Goal: Task Accomplishment & Management: Contribute content

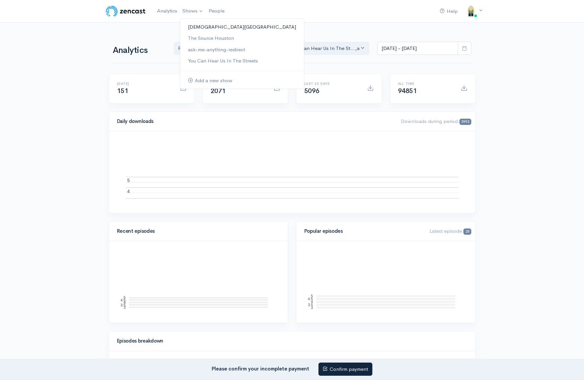
click at [210, 25] on link "[DEMOGRAPHIC_DATA][GEOGRAPHIC_DATA]" at bounding box center [242, 27] width 124 height 12
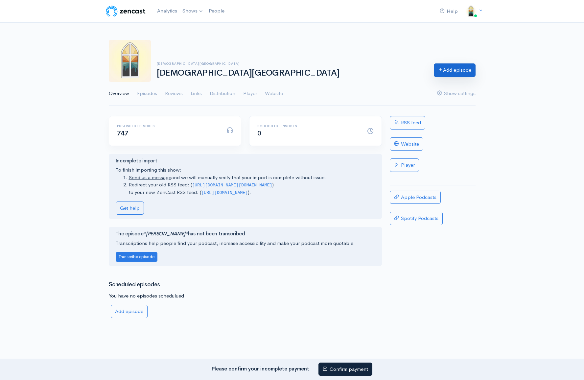
click at [470, 71] on link "Add episode" at bounding box center [455, 69] width 42 height 13
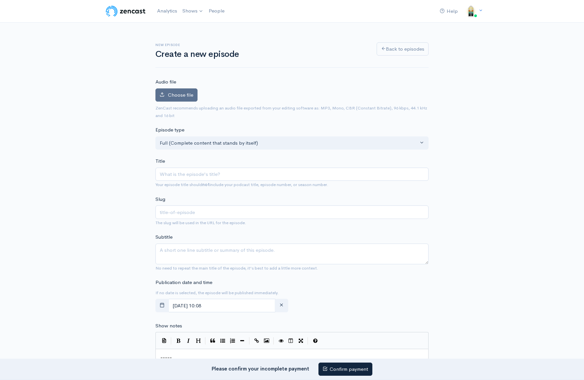
click at [164, 95] on icon at bounding box center [162, 94] width 5 height 5
click at [0, 0] on input "Choose file" at bounding box center [0, 0] width 0 height 0
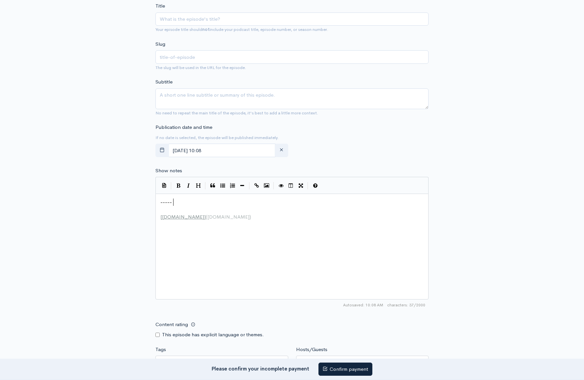
scroll to position [3, 0]
type textarea "-----"
drag, startPoint x: 304, startPoint y: 201, endPoint x: 62, endPoint y: 198, distance: 241.6
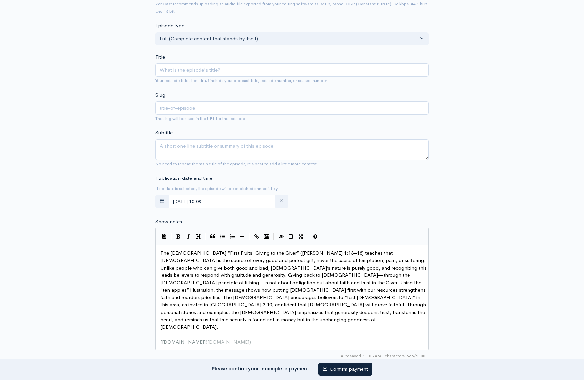
scroll to position [126, 0]
click at [194, 67] on input "Title" at bounding box center [291, 70] width 273 height 13
type input "G"
type input "g"
type input "Gi"
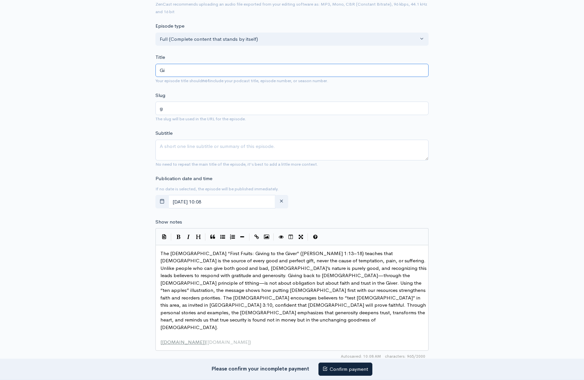
type input "gi"
type input "Givi"
type input "givi"
type input "Giving"
type input "giving"
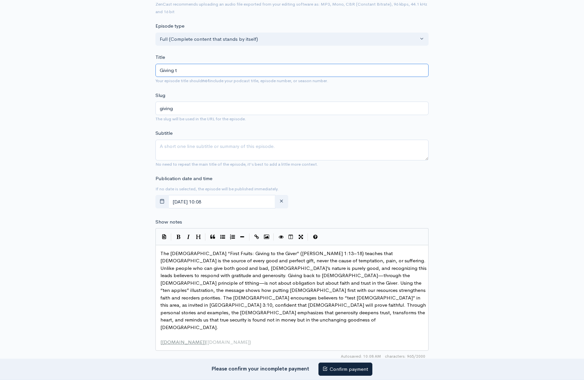
type input "Giving to"
type input "giving-to"
type input "Giving to t"
type input "giving-to-t"
type input "Giving to th"
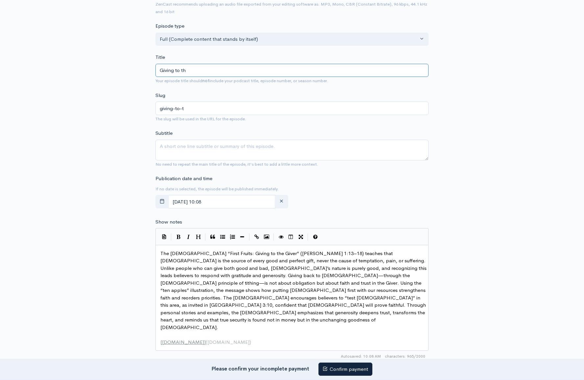
type input "giving-to-th"
type input "Giving to the"
type input "giving-to-the"
type input "Giving to the G"
type input "giving-to-the-g"
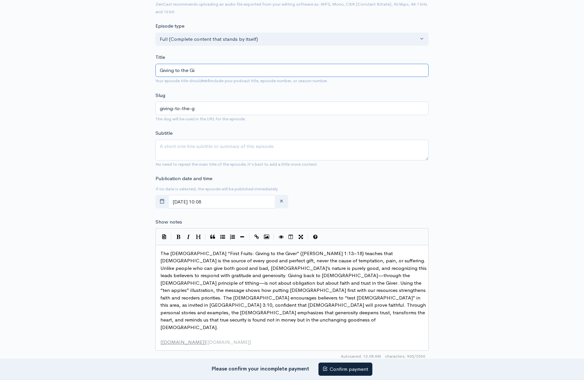
type input "Giving to the Giv"
type input "giving-to-the-giv"
type input "Giving to the Giver"
type input "giving-to-the-giver"
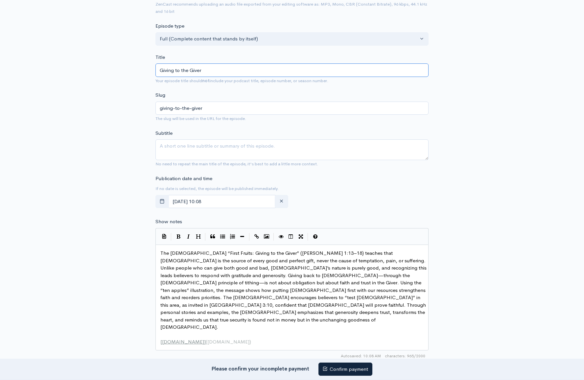
type input "Giving to the Giver"
click at [203, 149] on textarea "Subtitle" at bounding box center [291, 149] width 273 height 21
type textarea "James 1:13–18"
drag, startPoint x: 296, startPoint y: 255, endPoint x: 263, endPoint y: 252, distance: 33.3
click at [192, 147] on textarea "Subtitle" at bounding box center [291, 149] width 273 height 21
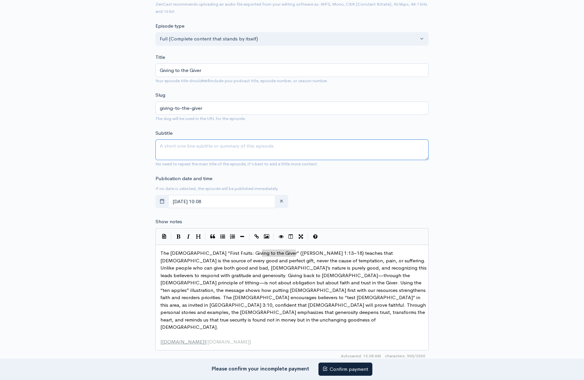
paste textarea "James 1:13–18"
type textarea "James 1:13–18"
click at [90, 169] on div "New episode Create a new episode Back to episodes Audio file Choose file podcas…" at bounding box center [292, 226] width 584 height 689
click at [322, 340] on div "x The sermon “First Fruits: Giving to the Giver” ( James 1:13–18 ) teaches that…" at bounding box center [300, 305] width 282 height 115
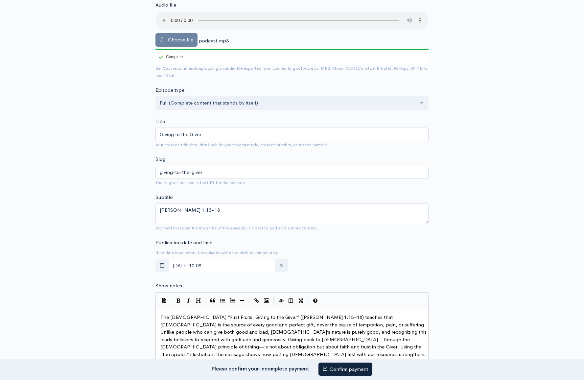
scroll to position [281, 0]
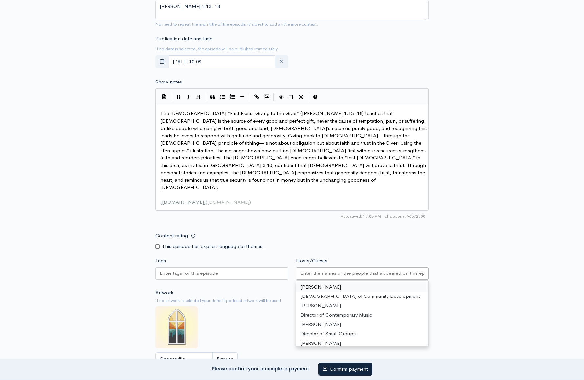
click at [364, 277] on div at bounding box center [362, 273] width 133 height 12
type input "li"
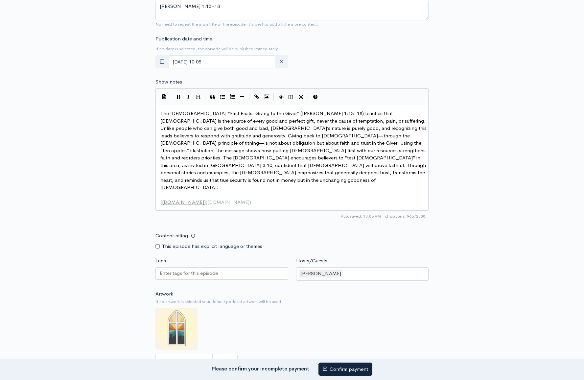
click at [493, 291] on div "New episode Create a new episode Back to episodes Audio file Choose file podcas…" at bounding box center [292, 87] width 584 height 690
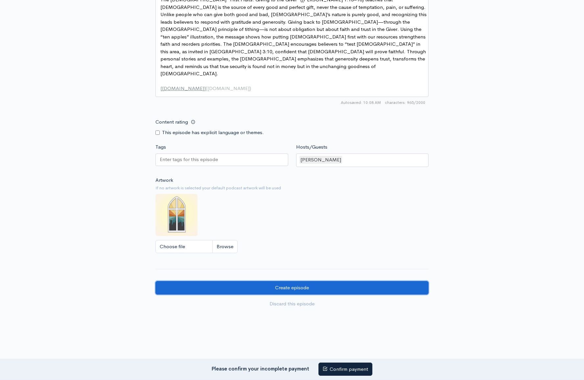
click at [320, 290] on input "Create episode" at bounding box center [291, 287] width 273 height 13
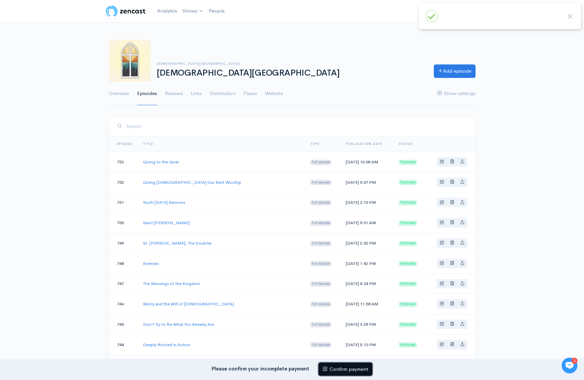
click at [339, 373] on link "Confirm payment" at bounding box center [345, 369] width 54 height 13
